Goal: Task Accomplishment & Management: Manage account settings

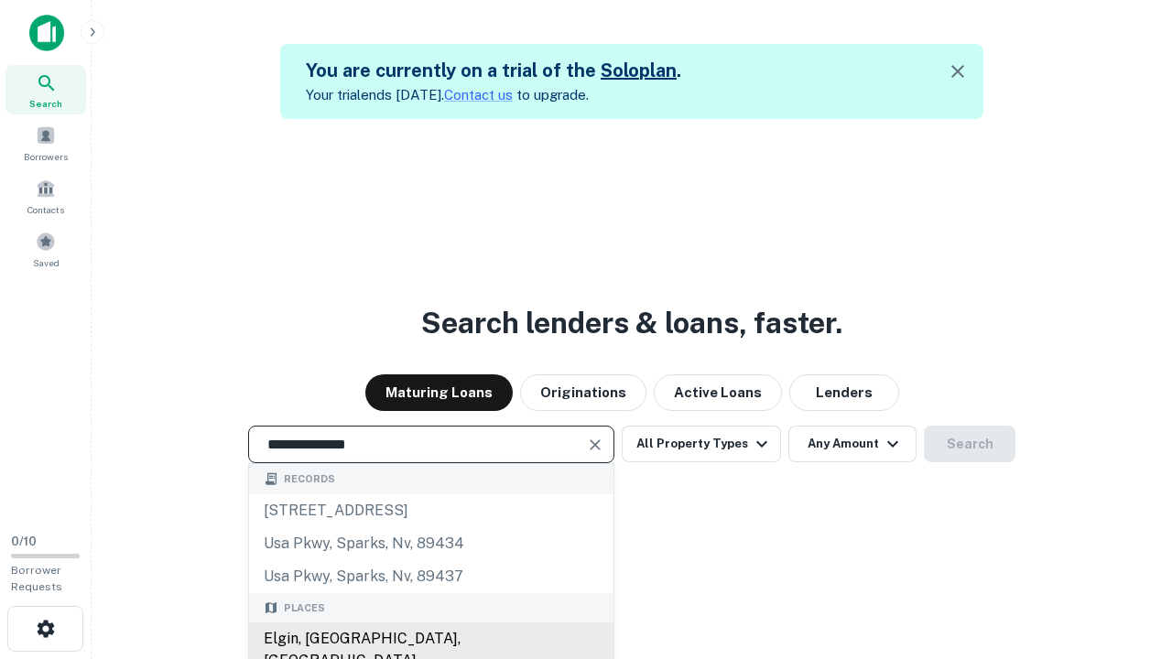
click at [430, 639] on div "Elgin, [GEOGRAPHIC_DATA], [GEOGRAPHIC_DATA]" at bounding box center [431, 650] width 365 height 55
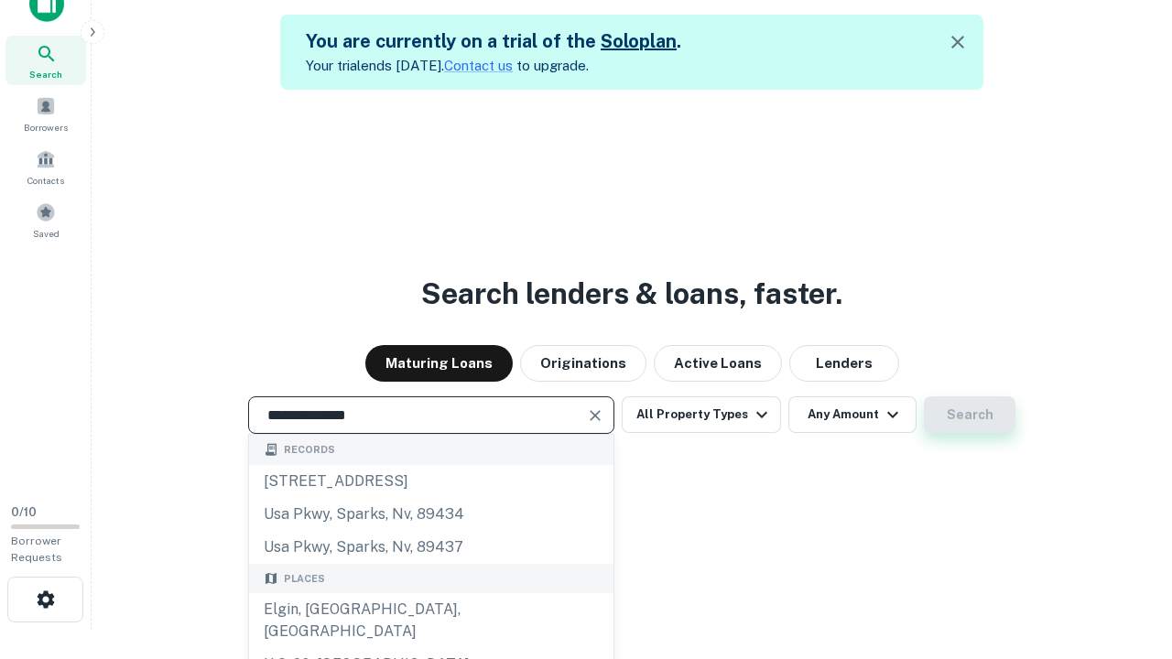
type input "**********"
click at [924, 397] on button "Search" at bounding box center [970, 415] width 92 height 37
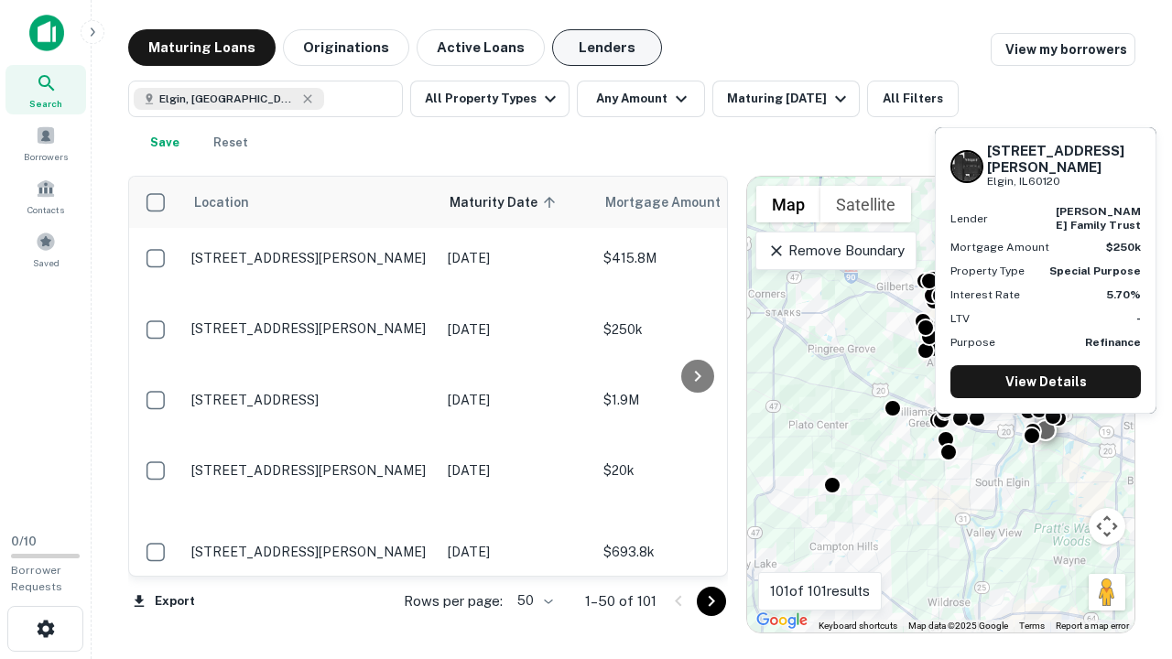
click at [607, 48] on button "Lenders" at bounding box center [607, 47] width 110 height 37
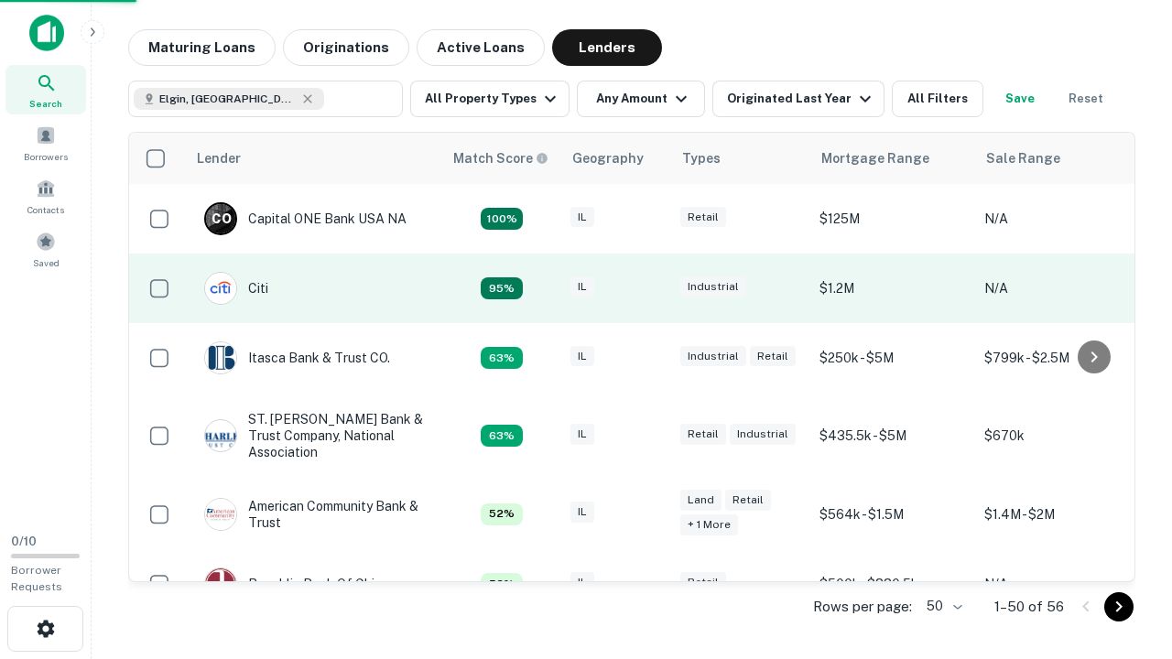
click at [650, 288] on div "IL" at bounding box center [617, 289] width 92 height 25
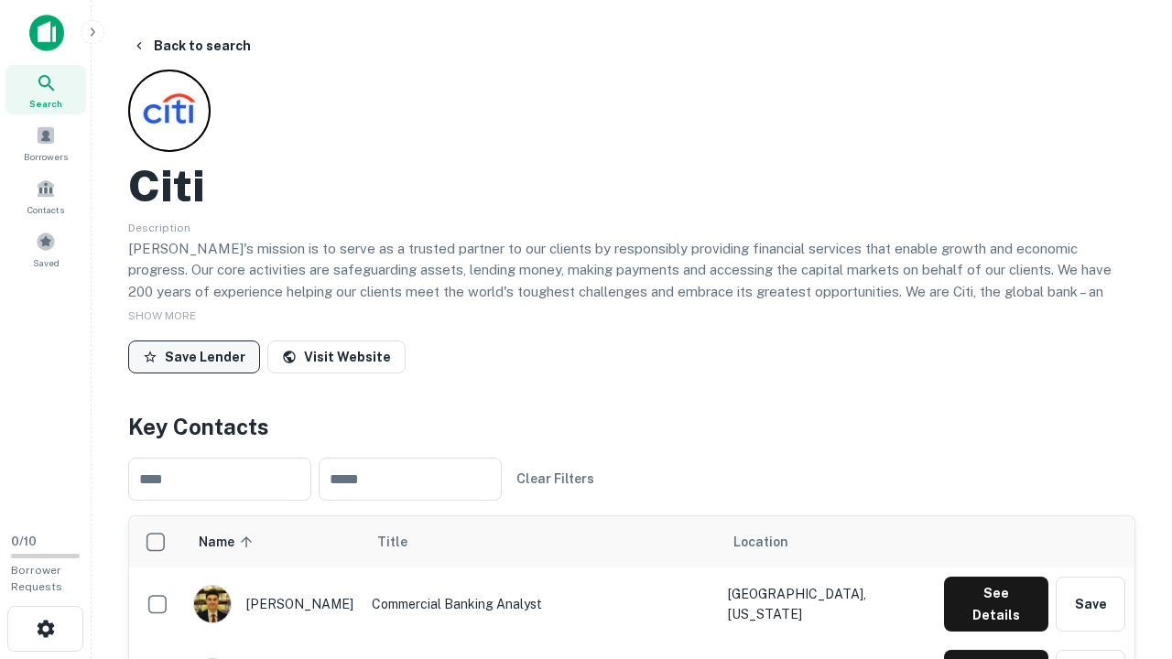
click at [194, 356] on button "Save Lender" at bounding box center [194, 357] width 132 height 33
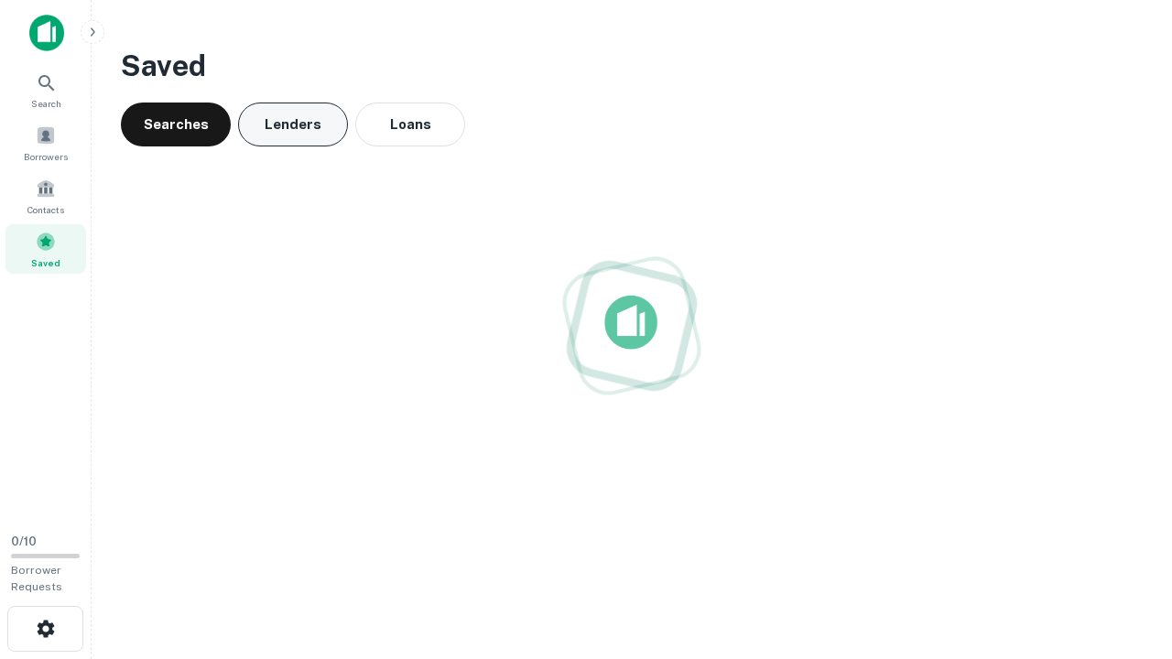
click at [293, 125] on button "Lenders" at bounding box center [293, 125] width 110 height 44
